Goal: Task Accomplishment & Management: Manage account settings

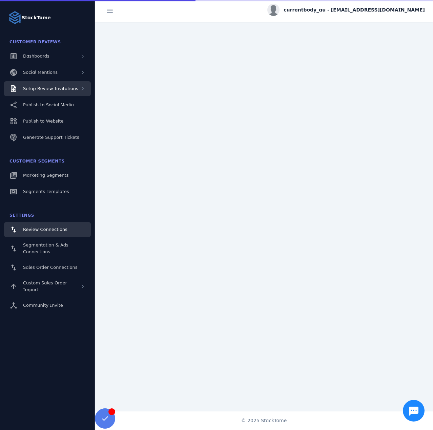
click at [64, 87] on span "Setup Review Invitations" at bounding box center [50, 88] width 55 height 5
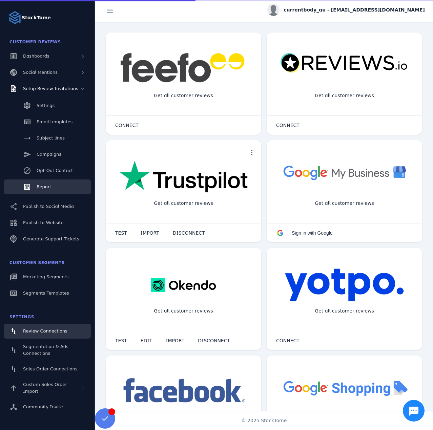
click at [45, 184] on span "Report" at bounding box center [44, 186] width 15 height 5
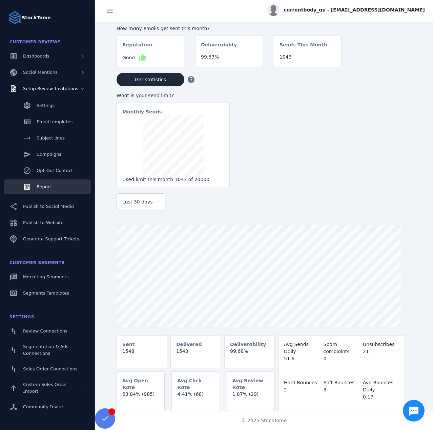
drag, startPoint x: 138, startPoint y: 201, endPoint x: 137, endPoint y: 212, distance: 10.2
click at [137, 202] on span "Last 30 days" at bounding box center [137, 202] width 30 height 8
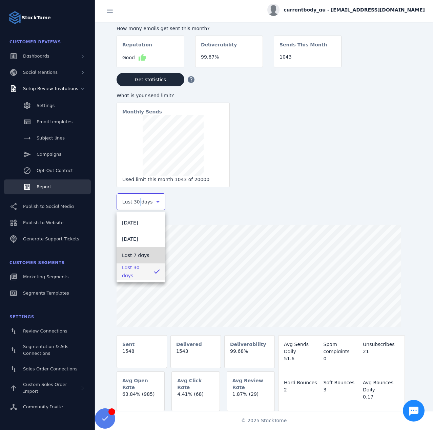
click at [129, 255] on span "Last 7 days" at bounding box center [135, 255] width 27 height 8
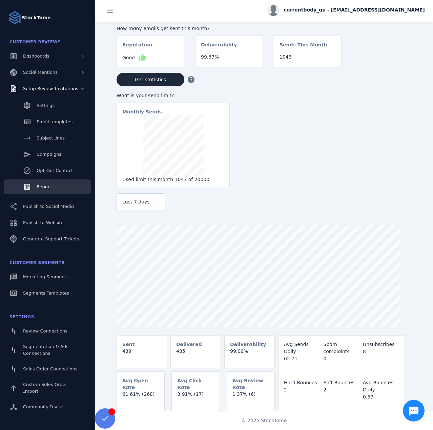
drag, startPoint x: 362, startPoint y: 3, endPoint x: 364, endPoint y: 23, distance: 19.8
click at [362, 3] on div "currentbody_au - cs_currentbody-au@stacktome.com" at bounding box center [264, 11] width 338 height 22
click at [354, 15] on div "currentbody_au - cs_currentbody-au@stacktome.com" at bounding box center [345, 10] width 157 height 12
click at [390, 66] on button "Sign out" at bounding box center [400, 65] width 49 height 16
